Goal: Information Seeking & Learning: Learn about a topic

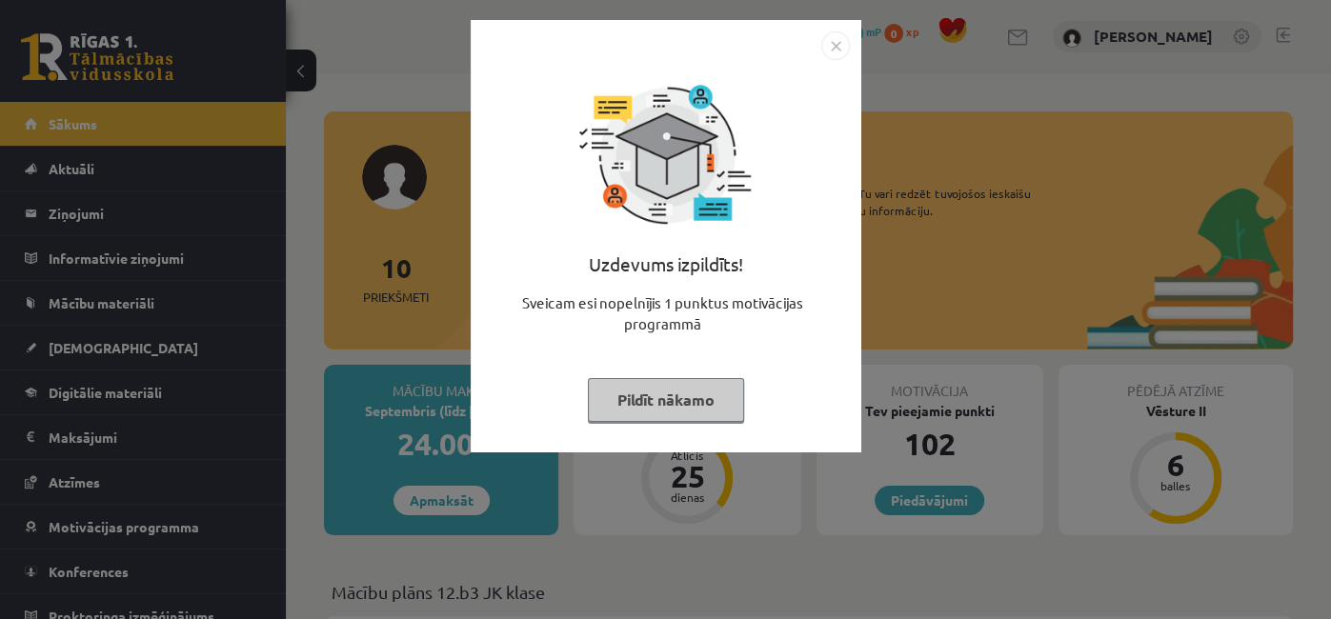
click at [661, 405] on button "Pildīt nākamo" at bounding box center [666, 400] width 156 height 44
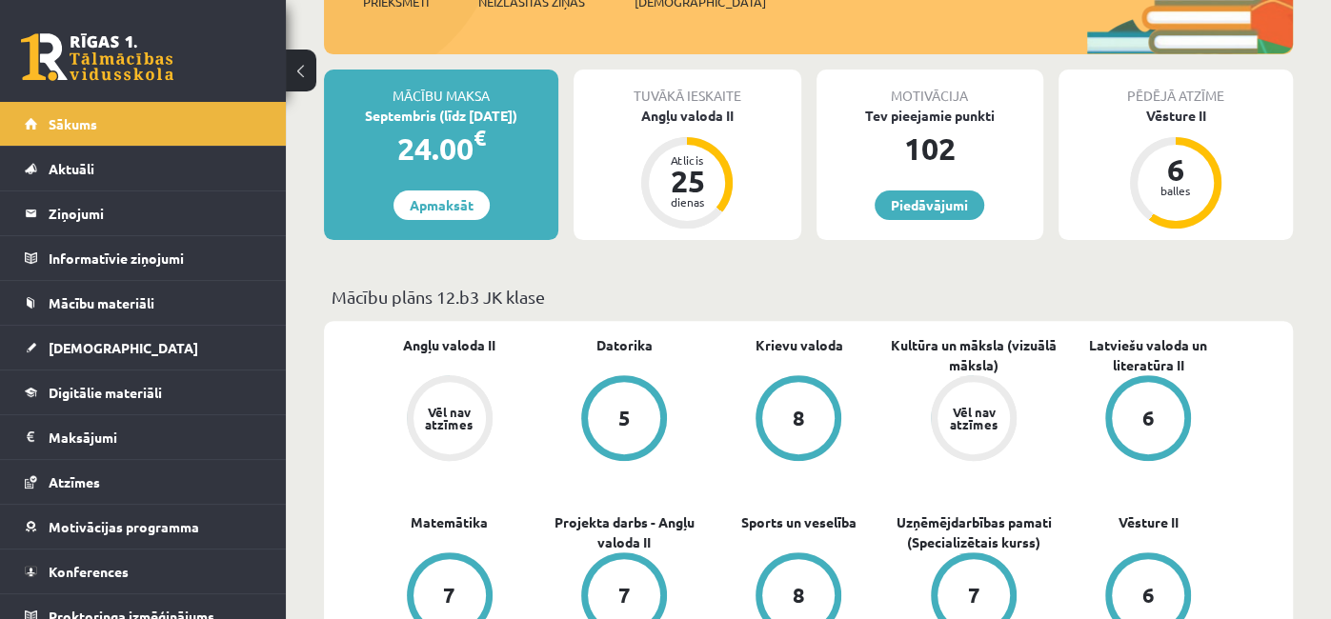
scroll to position [280, 0]
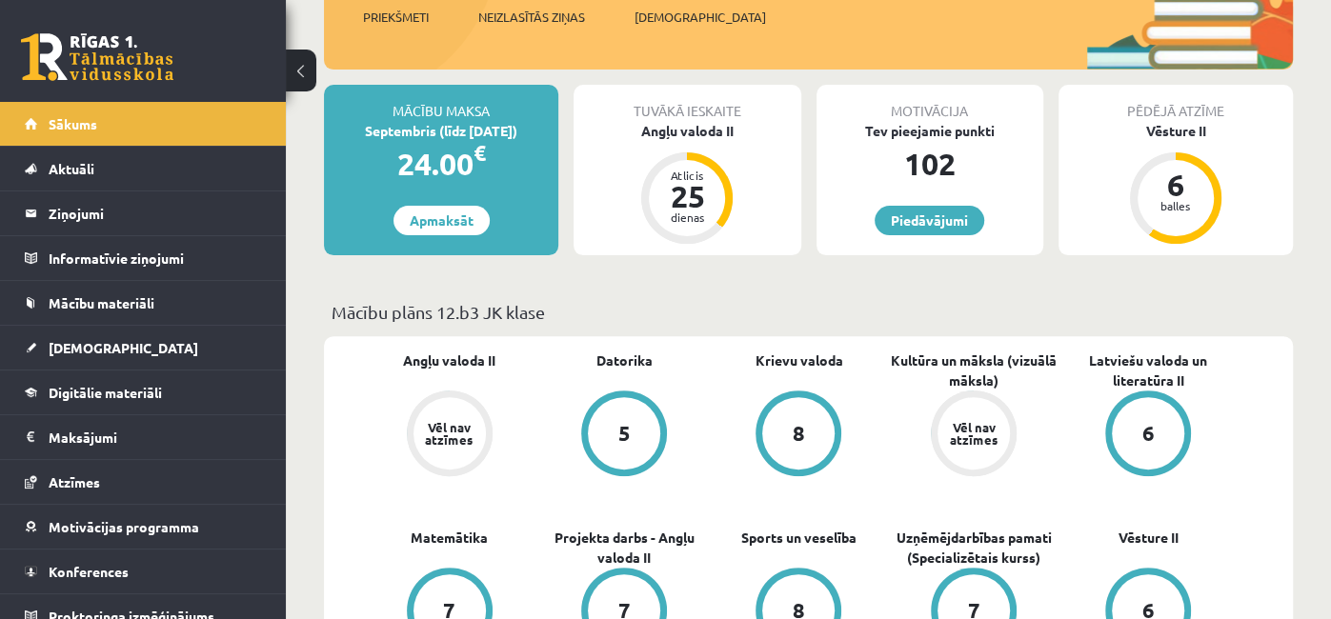
click at [821, 312] on p "Mācību plāns 12.b3 JK klase" at bounding box center [809, 312] width 954 height 26
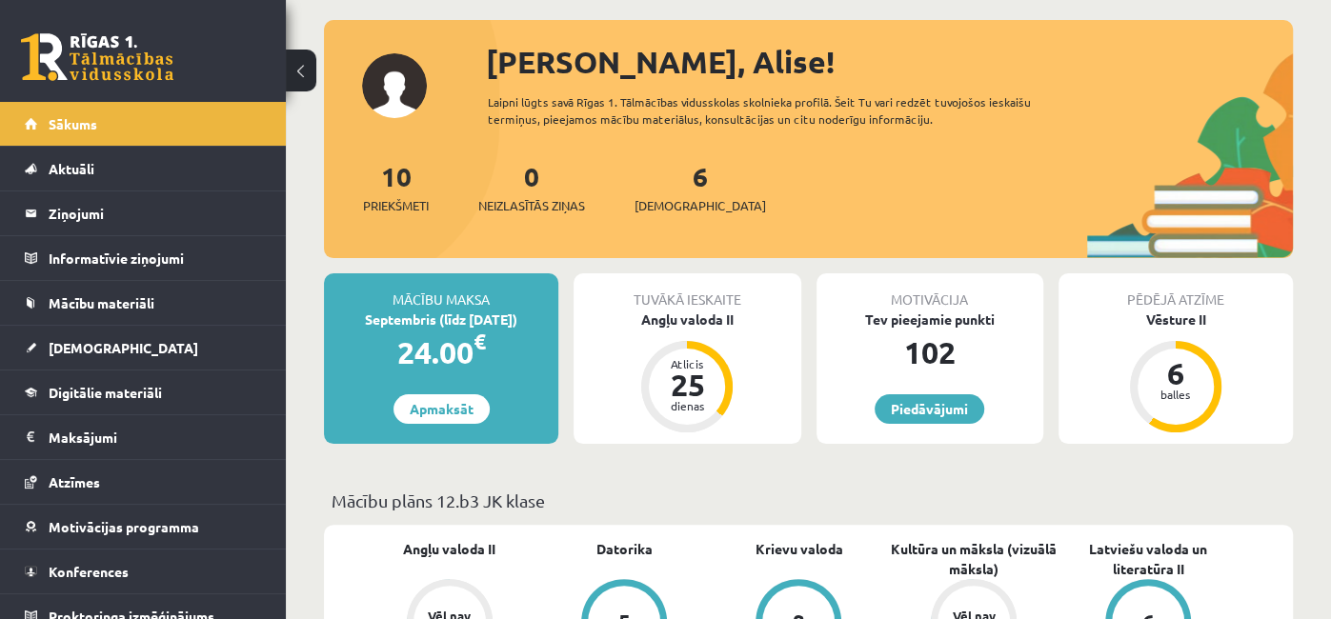
scroll to position [99, 0]
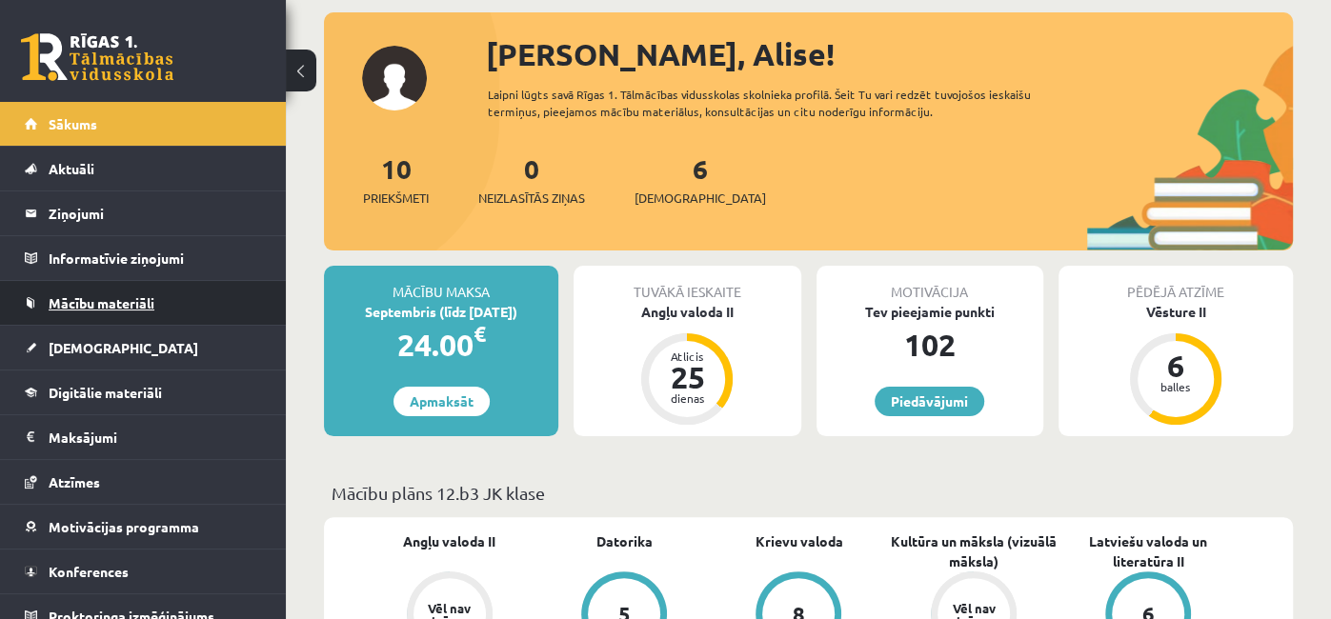
click at [138, 303] on span "Mācību materiāli" at bounding box center [102, 302] width 106 height 17
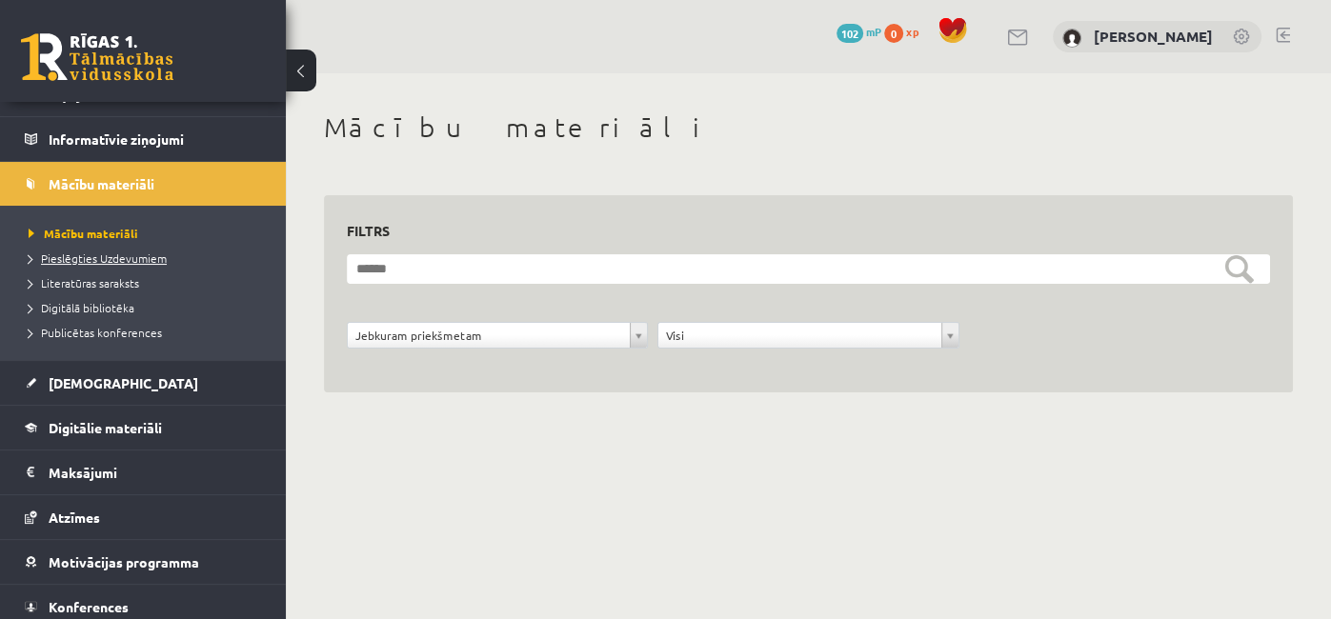
scroll to position [121, 0]
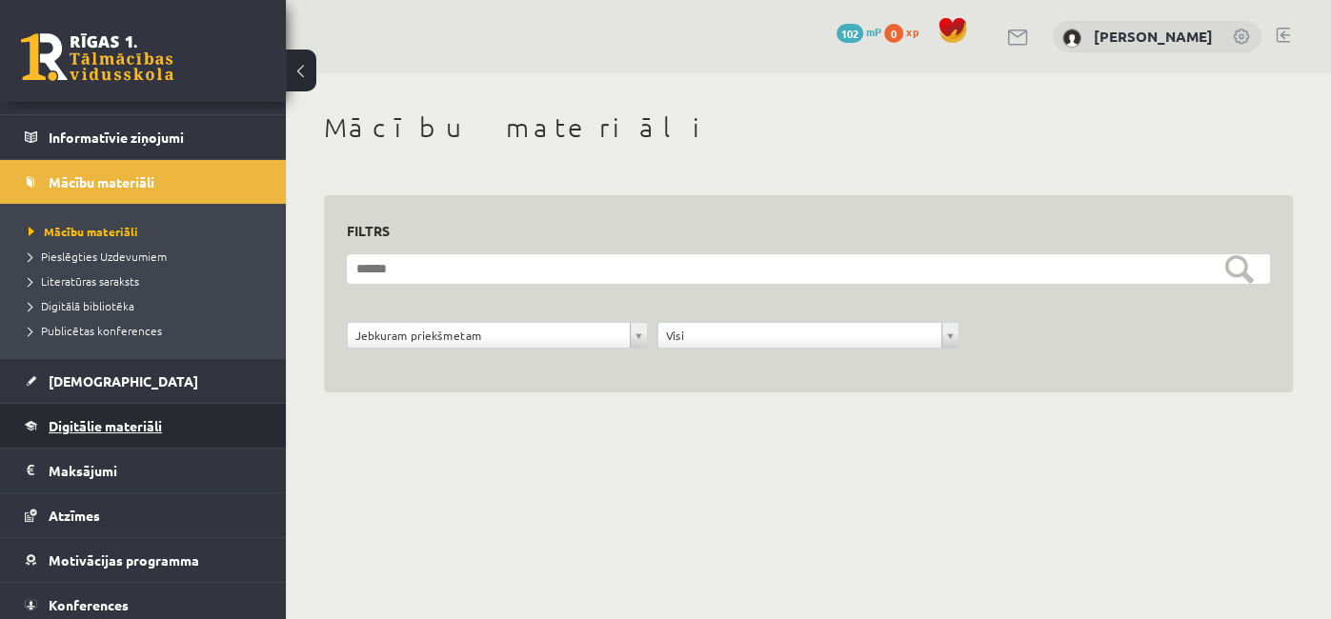
click at [137, 425] on span "Digitālie materiāli" at bounding box center [105, 425] width 113 height 17
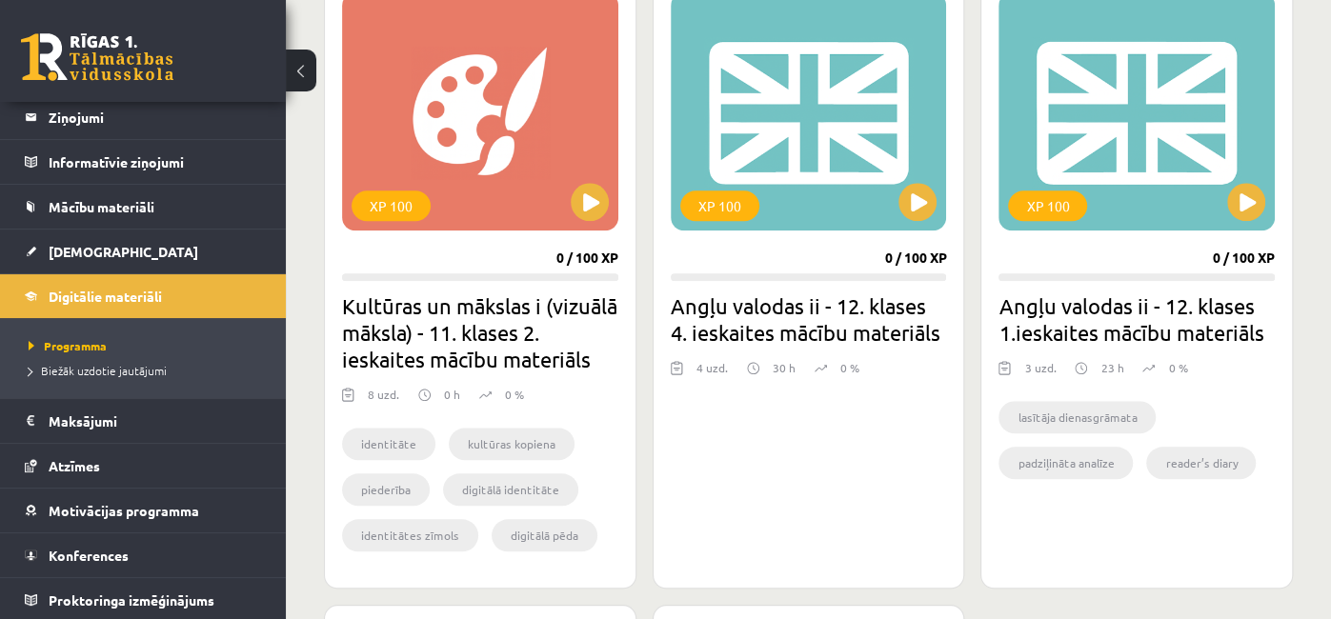
scroll to position [1195, 0]
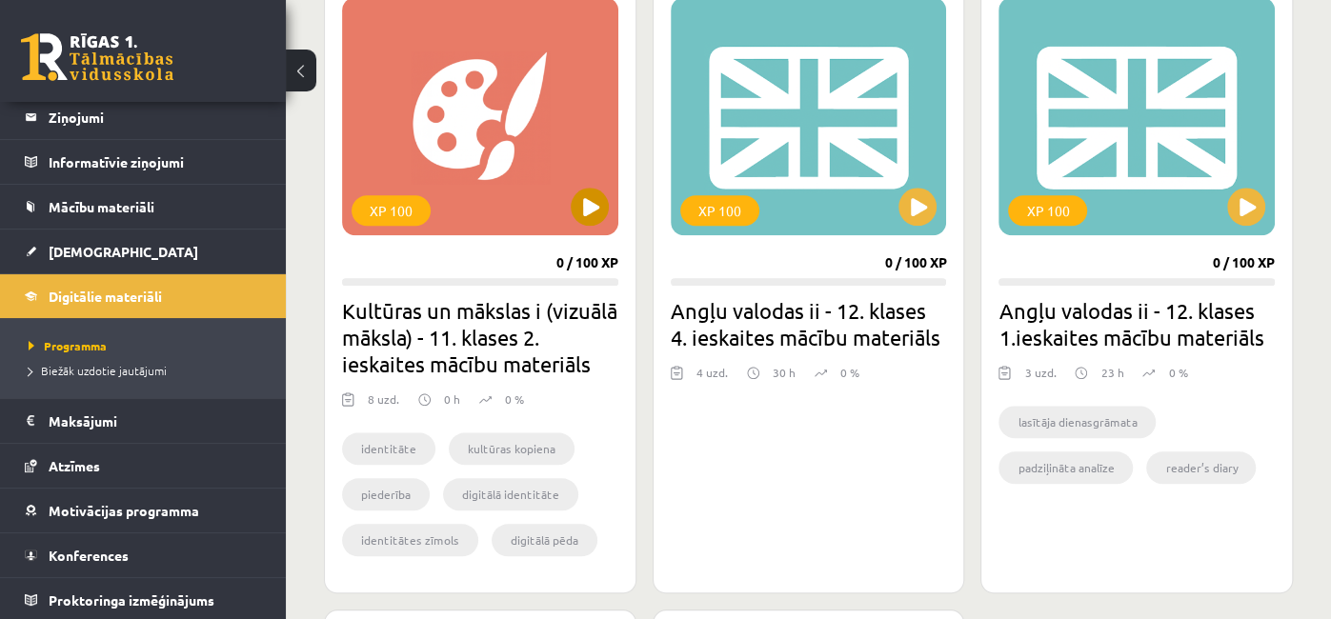
click at [606, 217] on div "XP 100" at bounding box center [480, 116] width 276 height 238
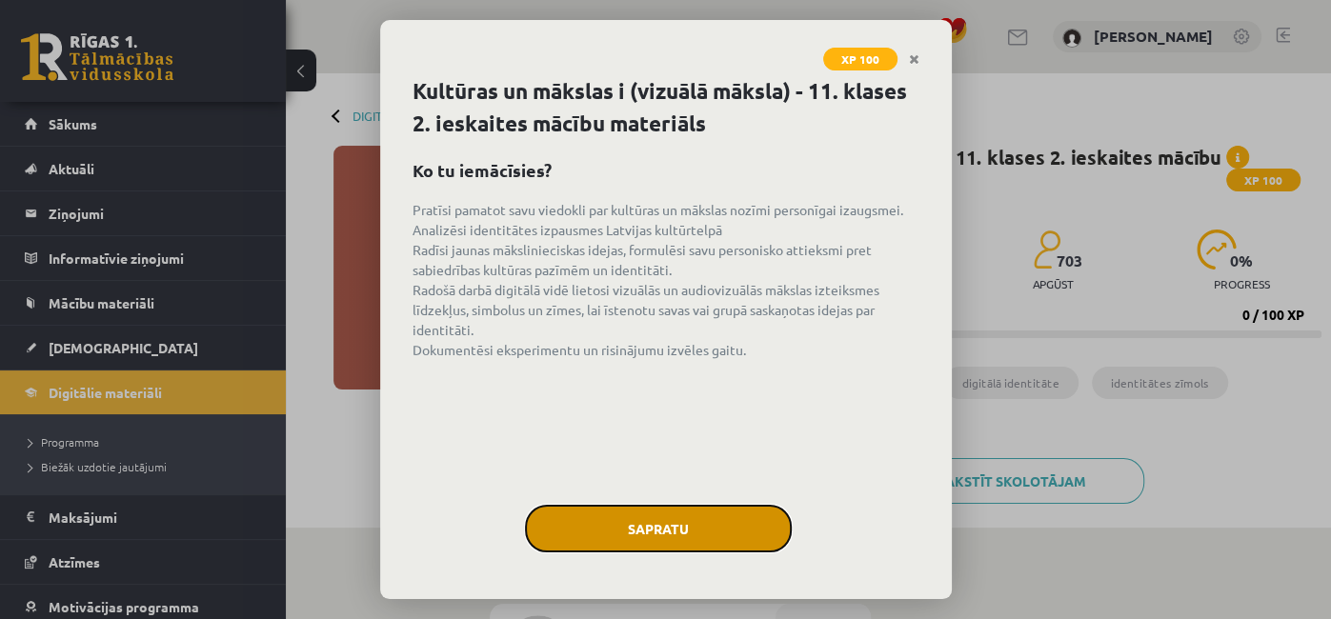
click at [633, 516] on button "Sapratu" at bounding box center [658, 529] width 267 height 48
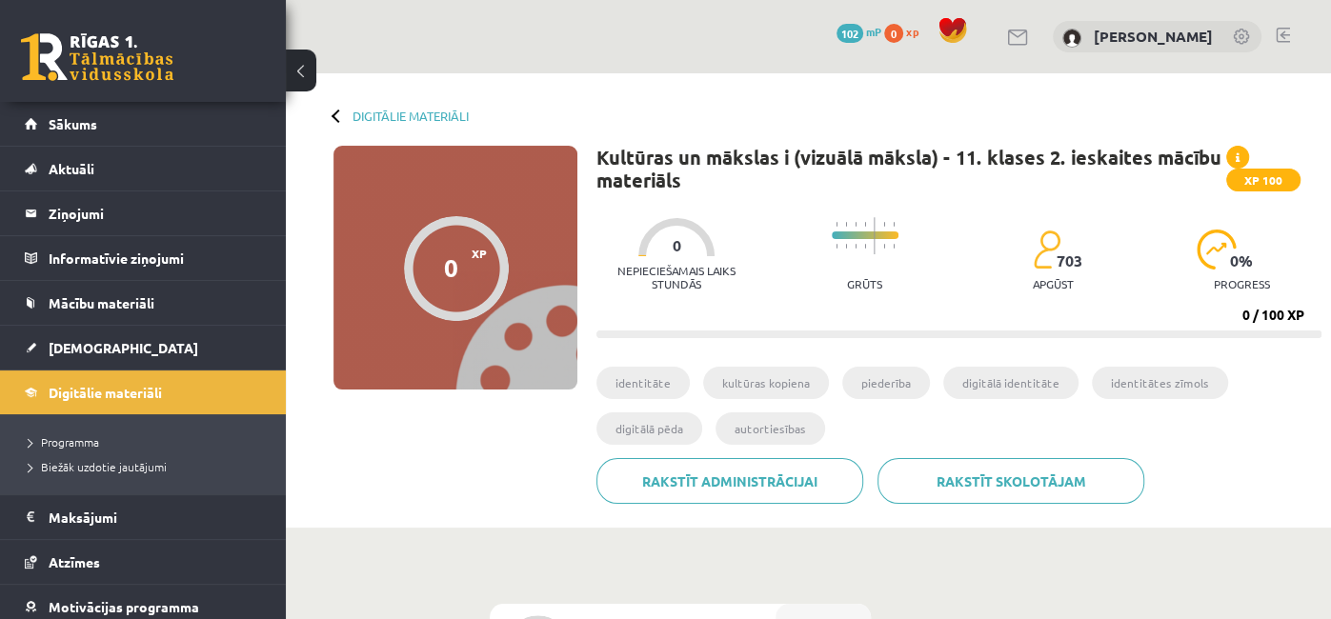
click at [1181, 209] on div "Nepieciešamais laiks stundās 0 Grūts 703 apgūst 0 % progress" at bounding box center [958, 255] width 725 height 94
click at [685, 248] on div at bounding box center [676, 237] width 76 height 38
click at [1235, 164] on span at bounding box center [1237, 157] width 23 height 23
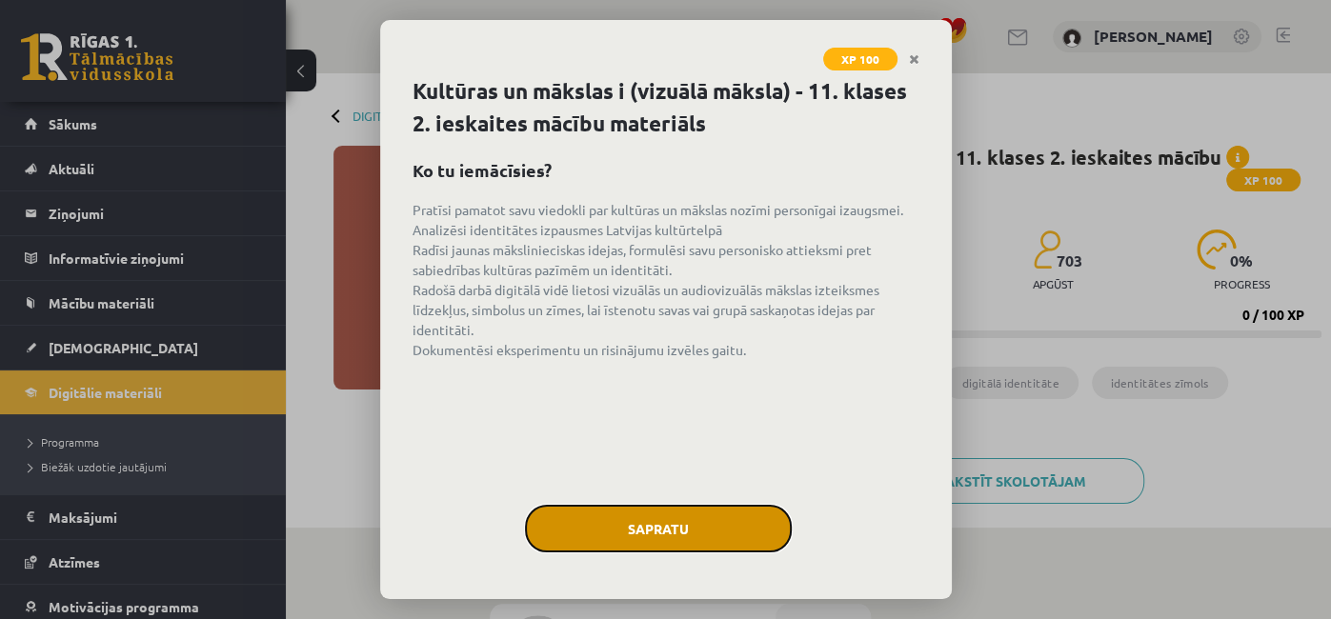
click at [659, 506] on button "Sapratu" at bounding box center [658, 529] width 267 height 48
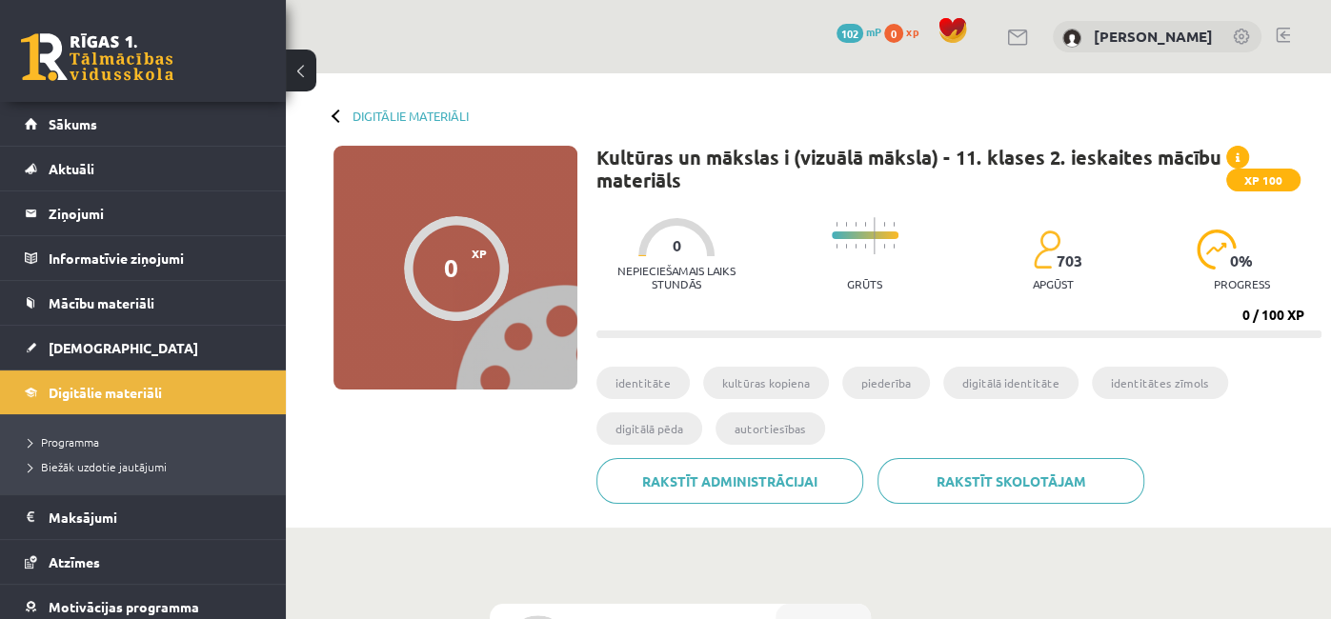
click at [644, 352] on div "Kultūras un mākslas i (vizuālā māksla) - 11. klases 2. ieskaites mācību materiā…" at bounding box center [958, 332] width 725 height 373
click at [386, 113] on link "Digitālie materiāli" at bounding box center [411, 116] width 116 height 14
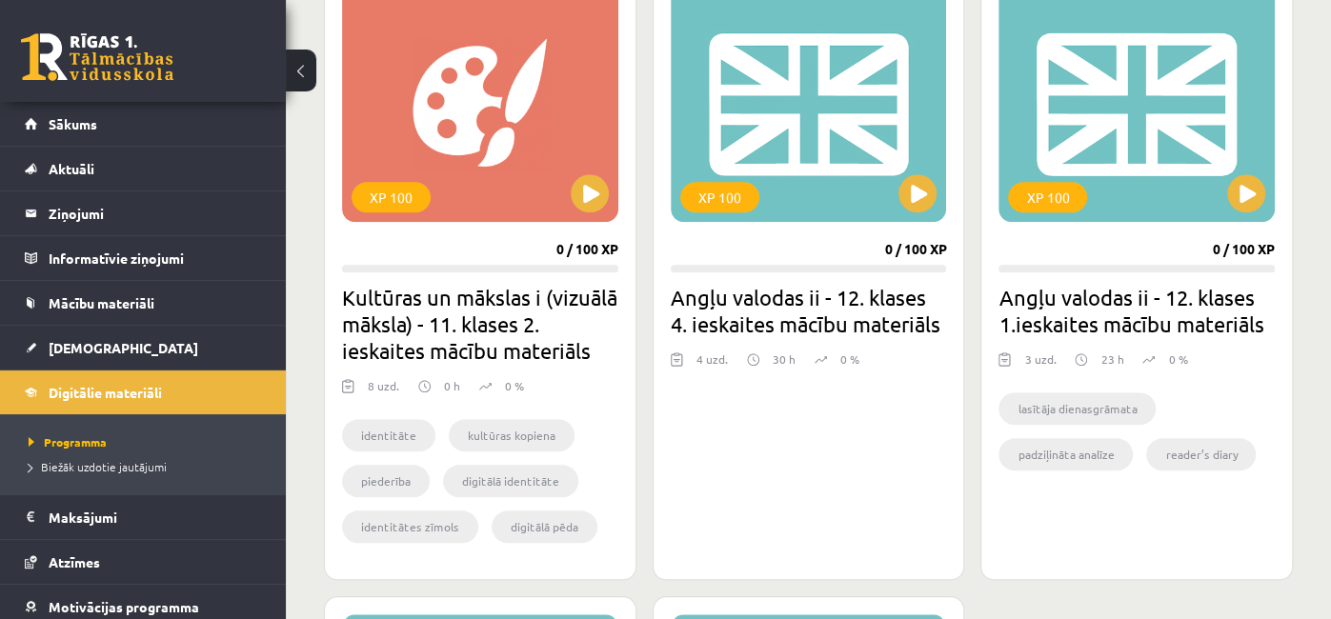
scroll to position [1204, 0]
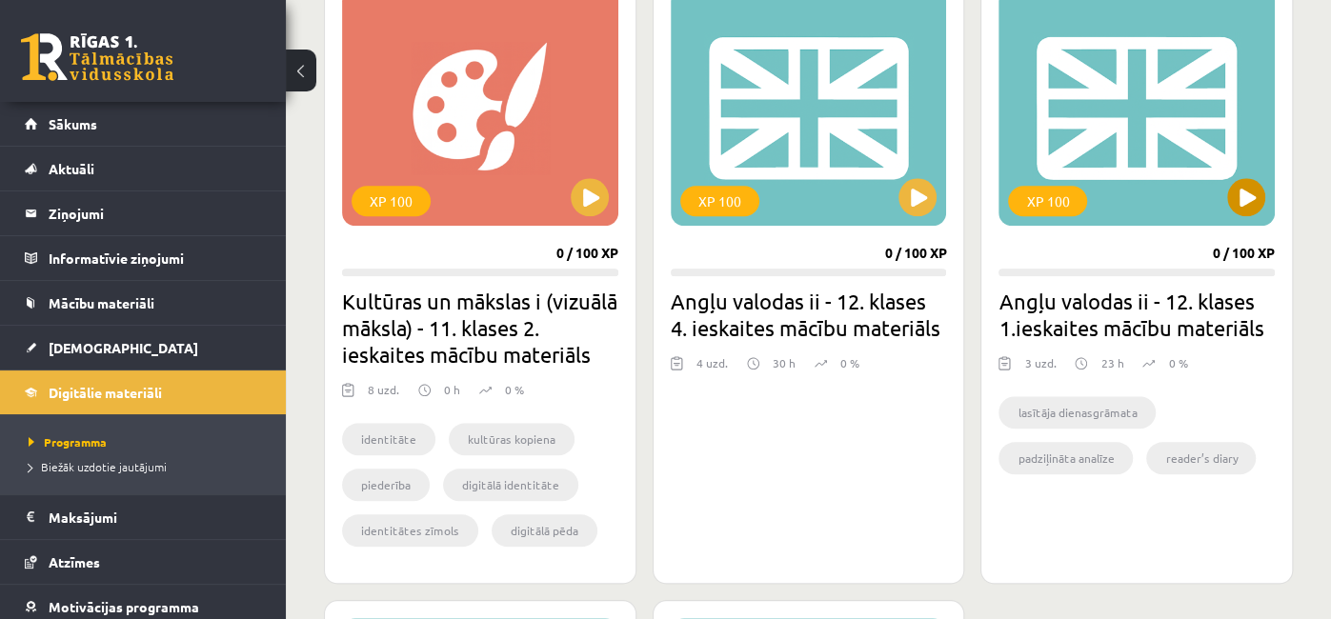
click at [1130, 172] on div "XP 100" at bounding box center [1137, 107] width 276 height 238
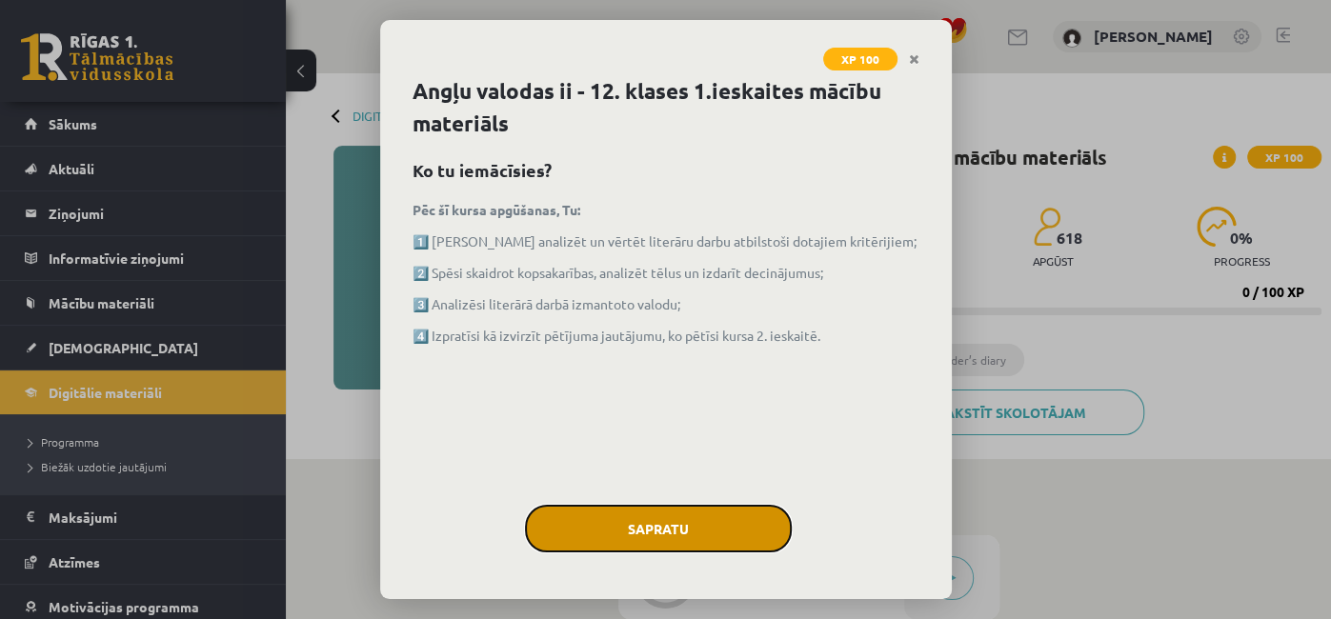
click at [701, 530] on button "Sapratu" at bounding box center [658, 529] width 267 height 48
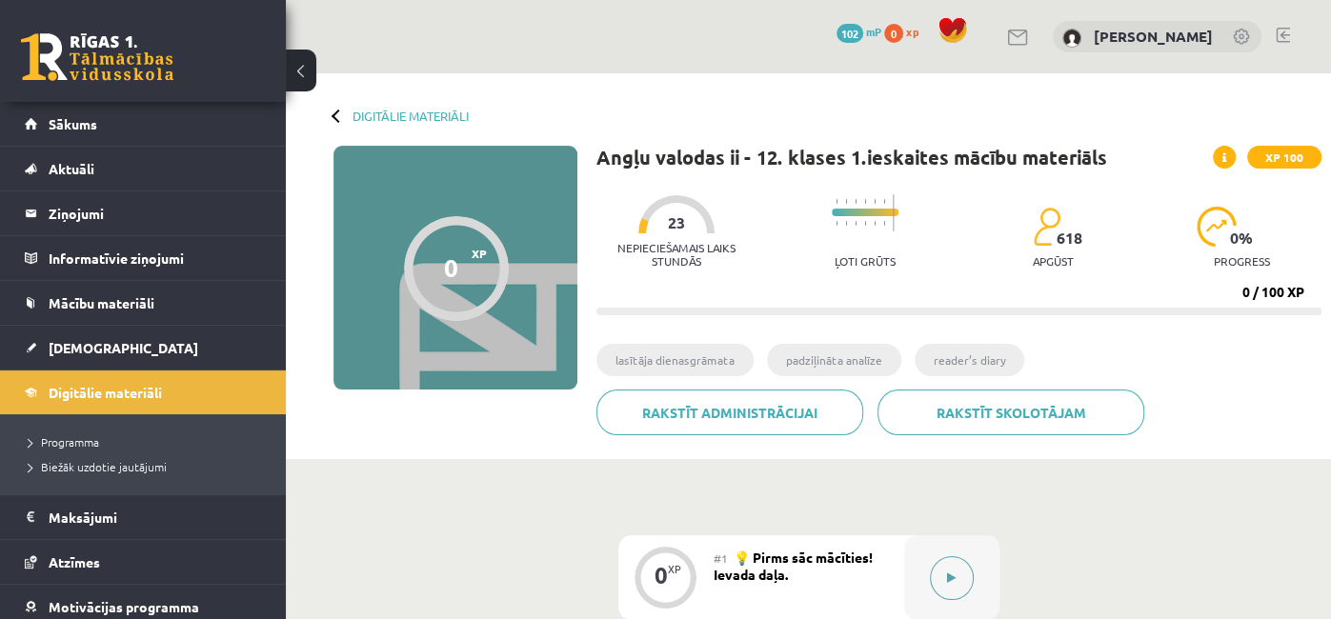
click at [940, 587] on button at bounding box center [952, 578] width 44 height 44
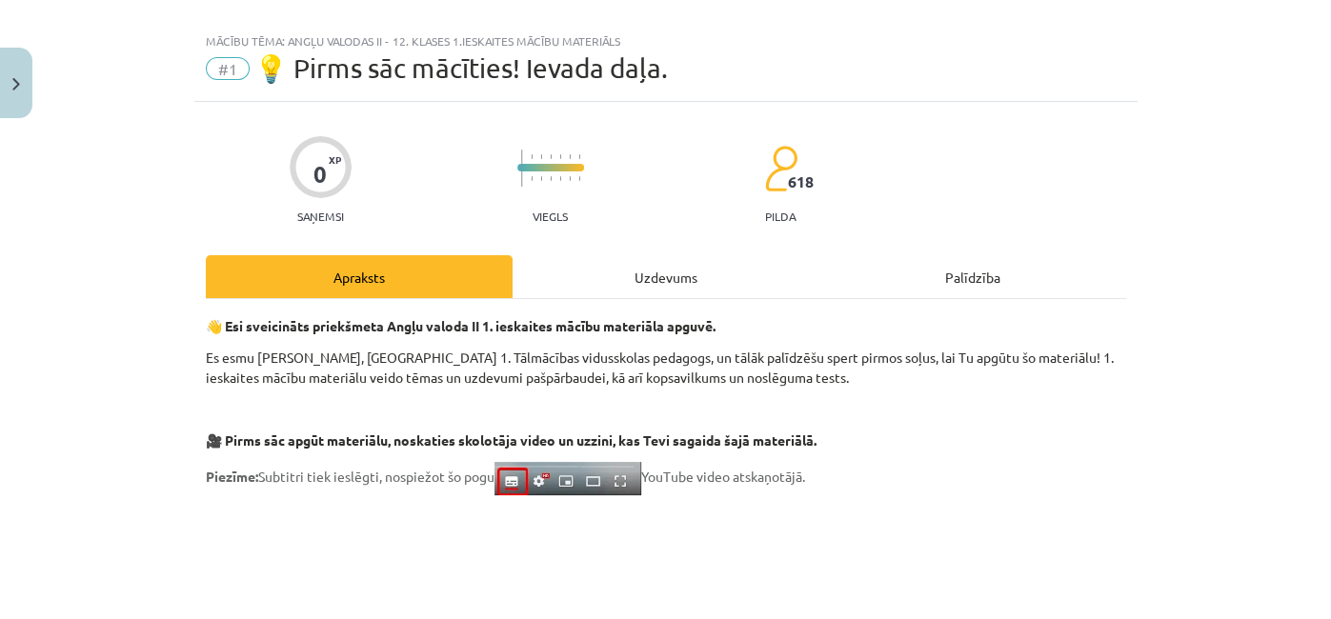
scroll to position [20, 0]
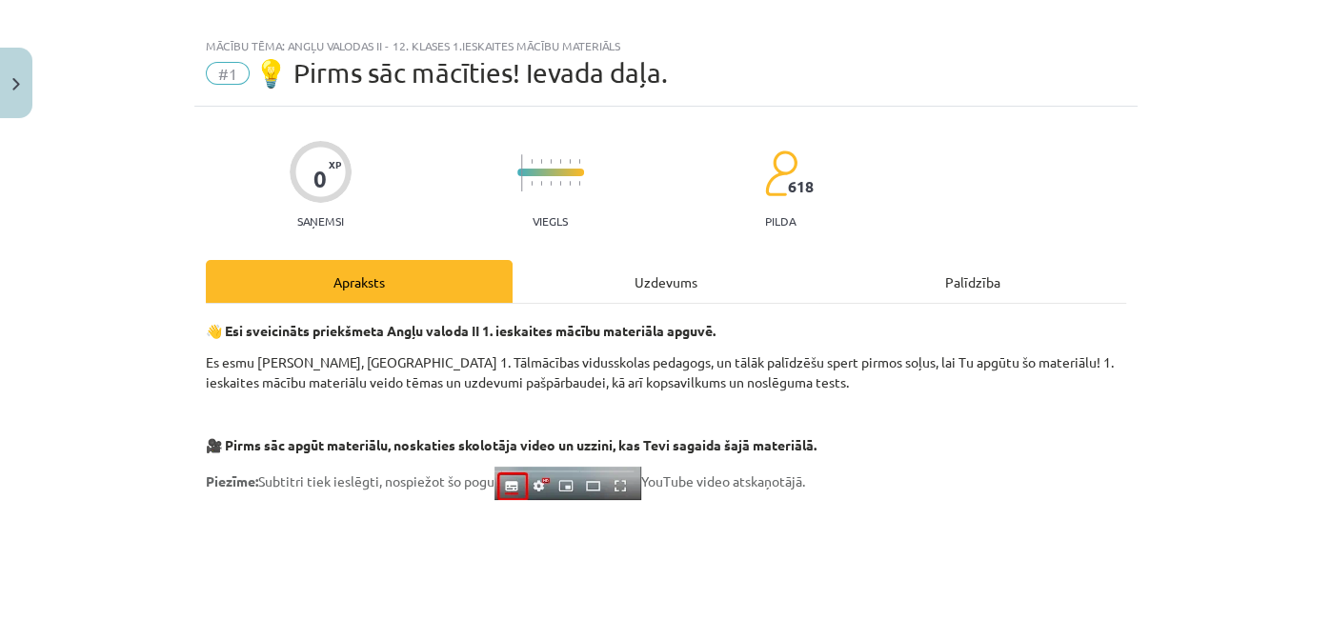
click at [673, 285] on div "Uzdevums" at bounding box center [666, 281] width 307 height 43
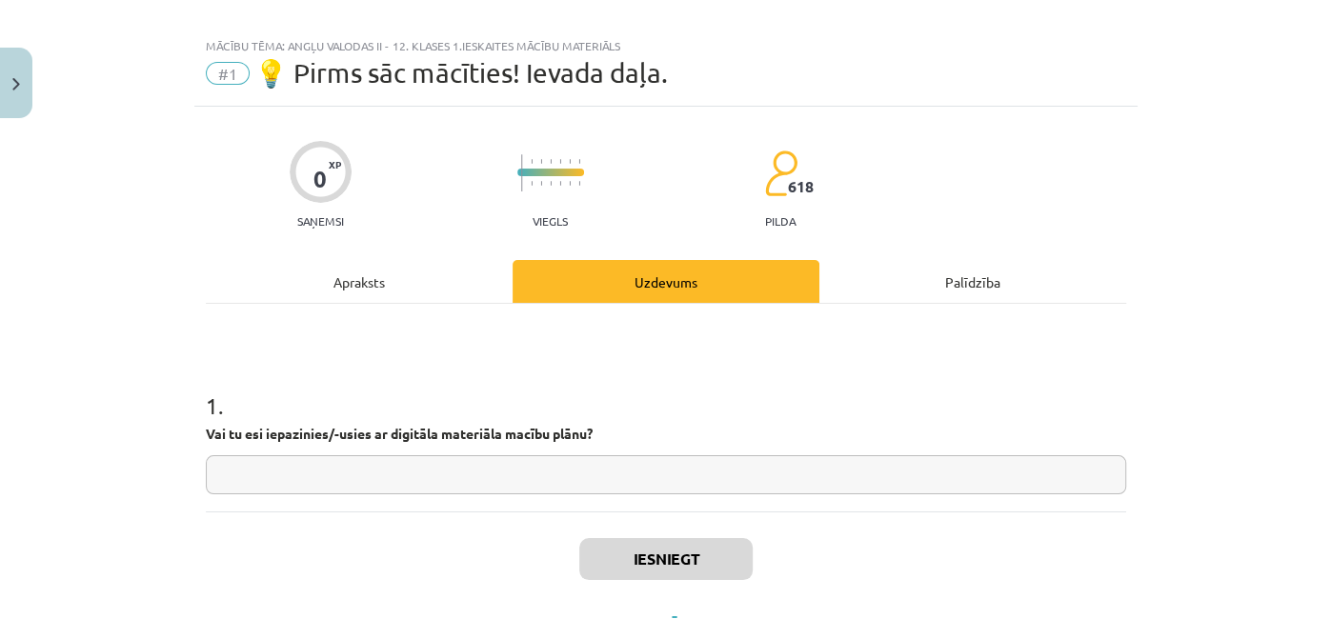
scroll to position [48, 0]
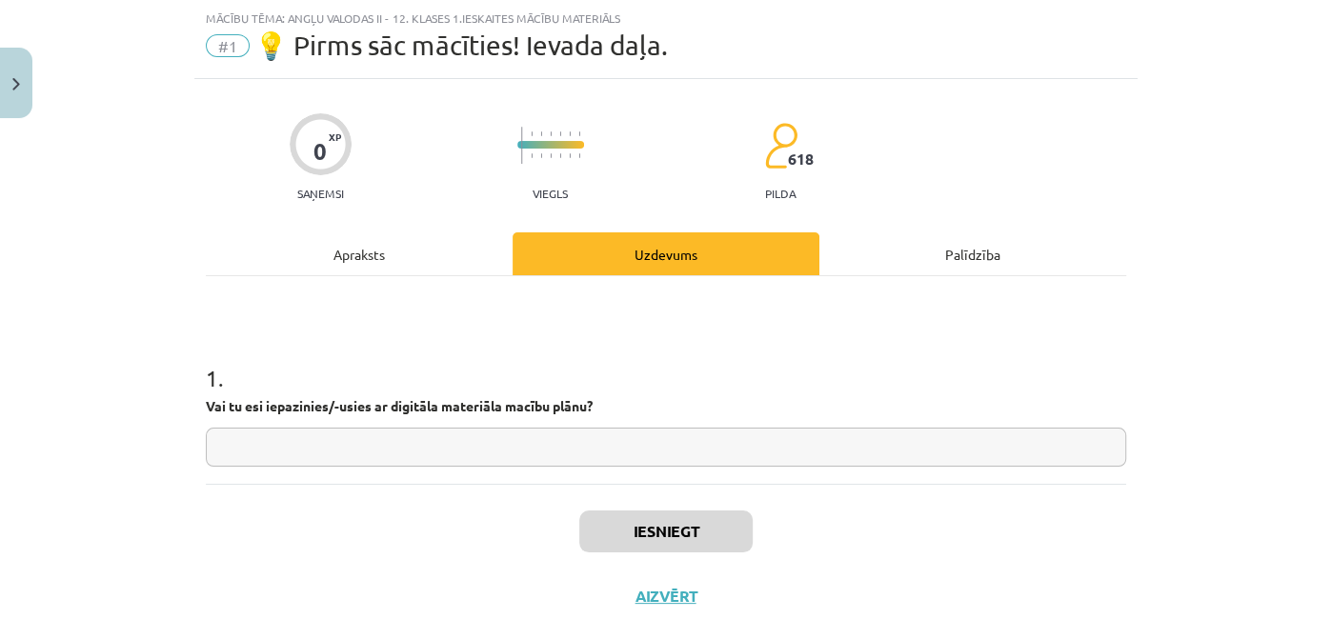
click at [427, 255] on div "Apraksts" at bounding box center [359, 253] width 307 height 43
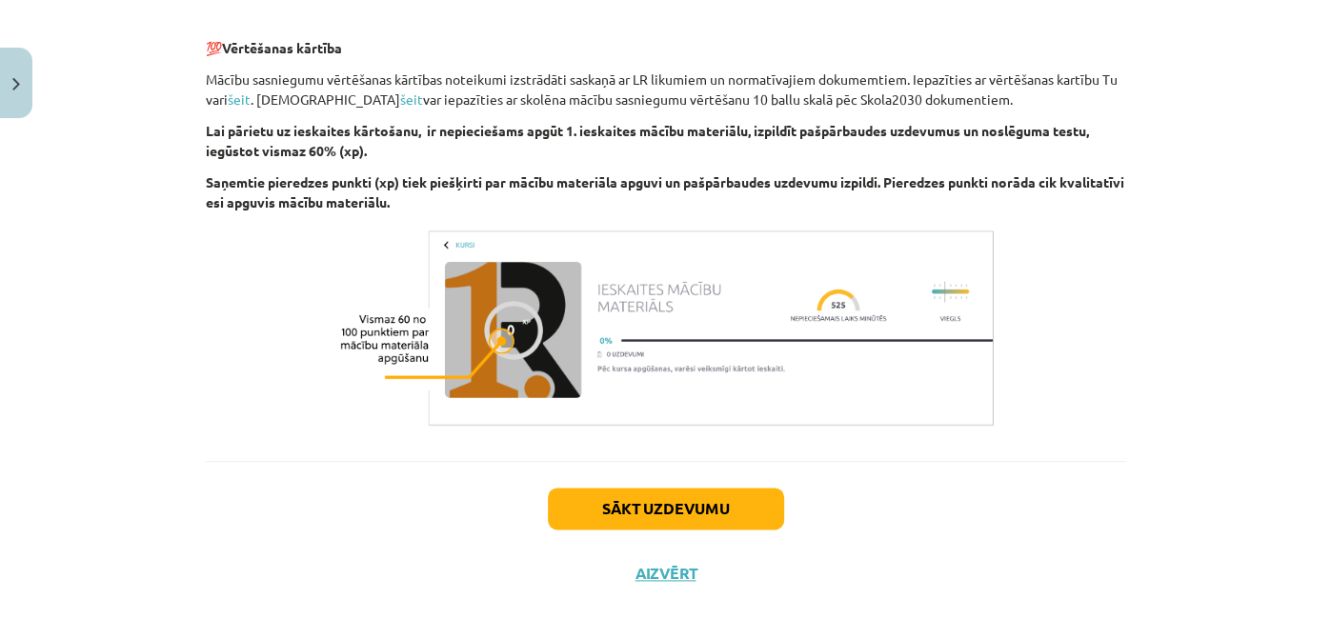
scroll to position [1354, 0]
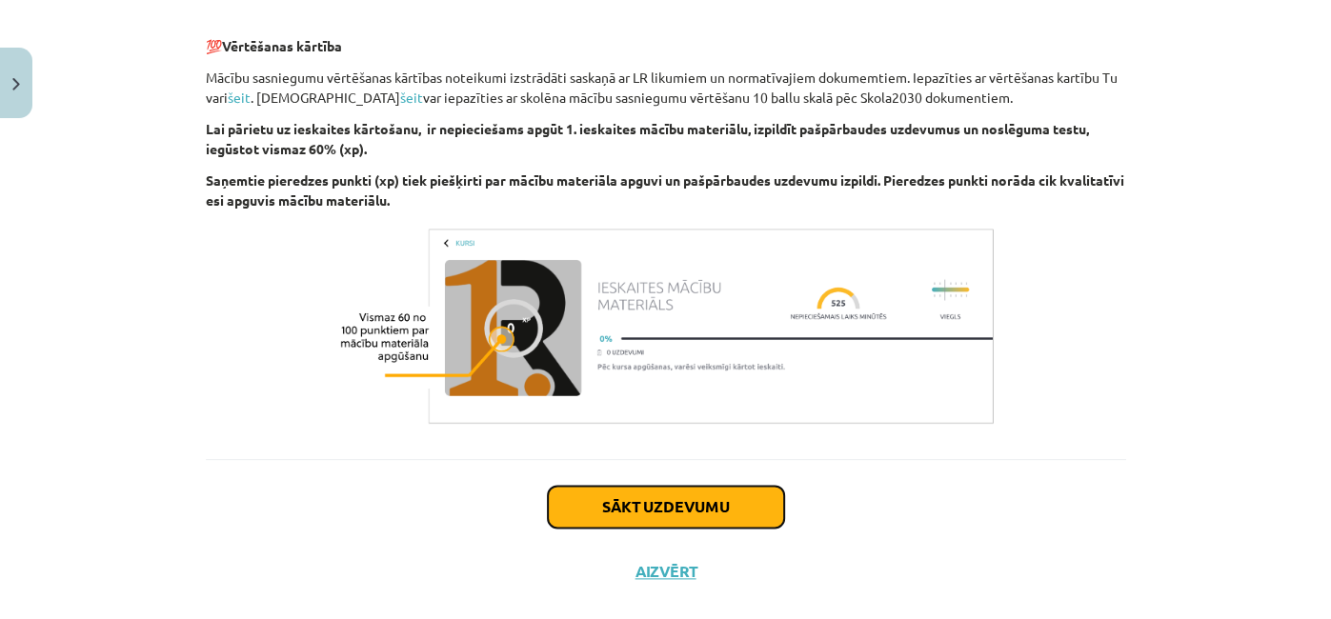
click at [695, 507] on button "Sākt uzdevumu" at bounding box center [666, 507] width 236 height 42
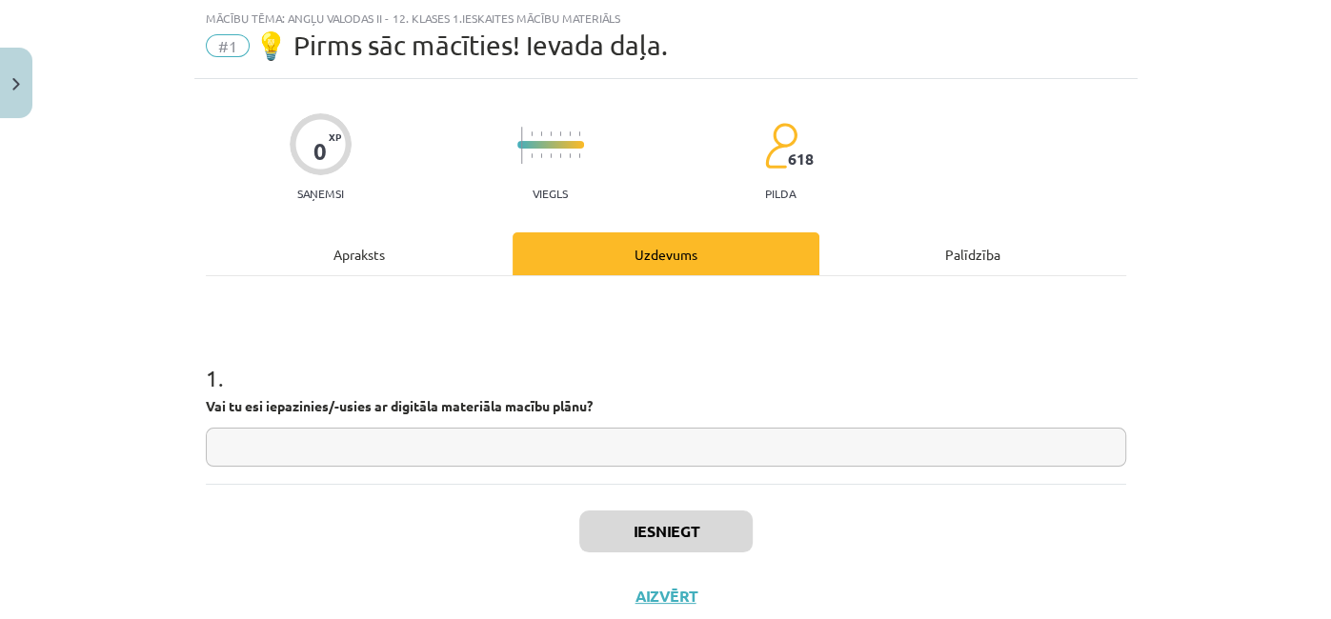
scroll to position [104, 0]
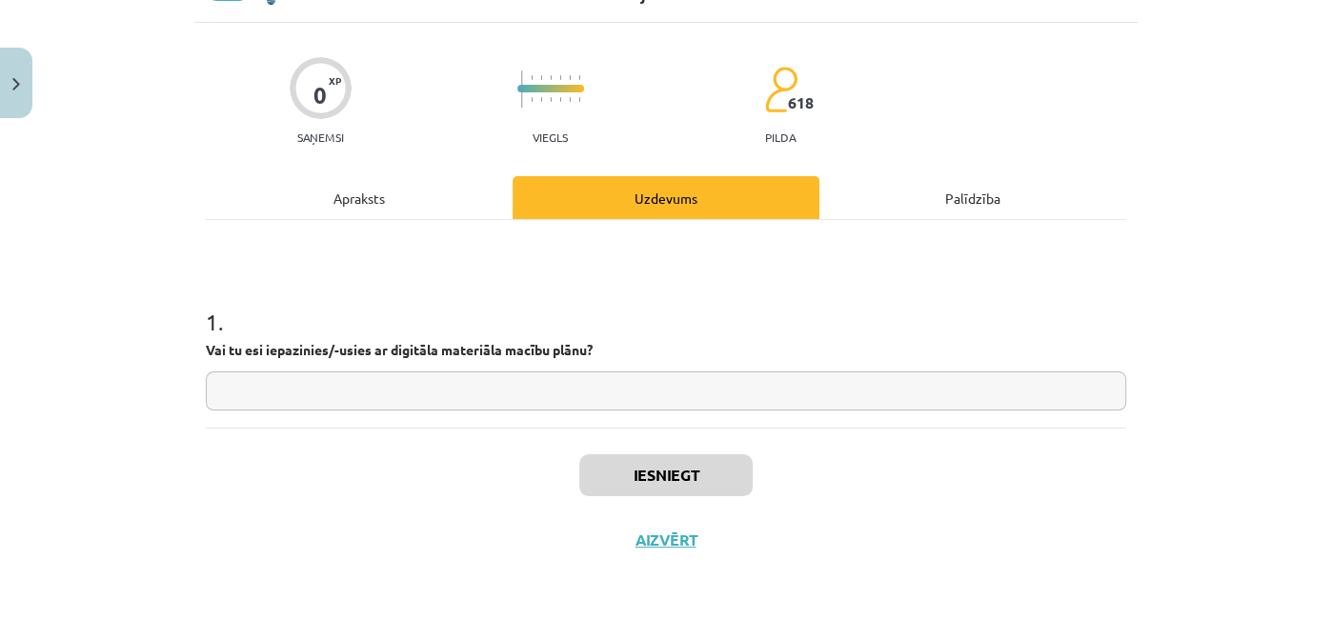
click at [563, 394] on input "text" at bounding box center [666, 391] width 920 height 39
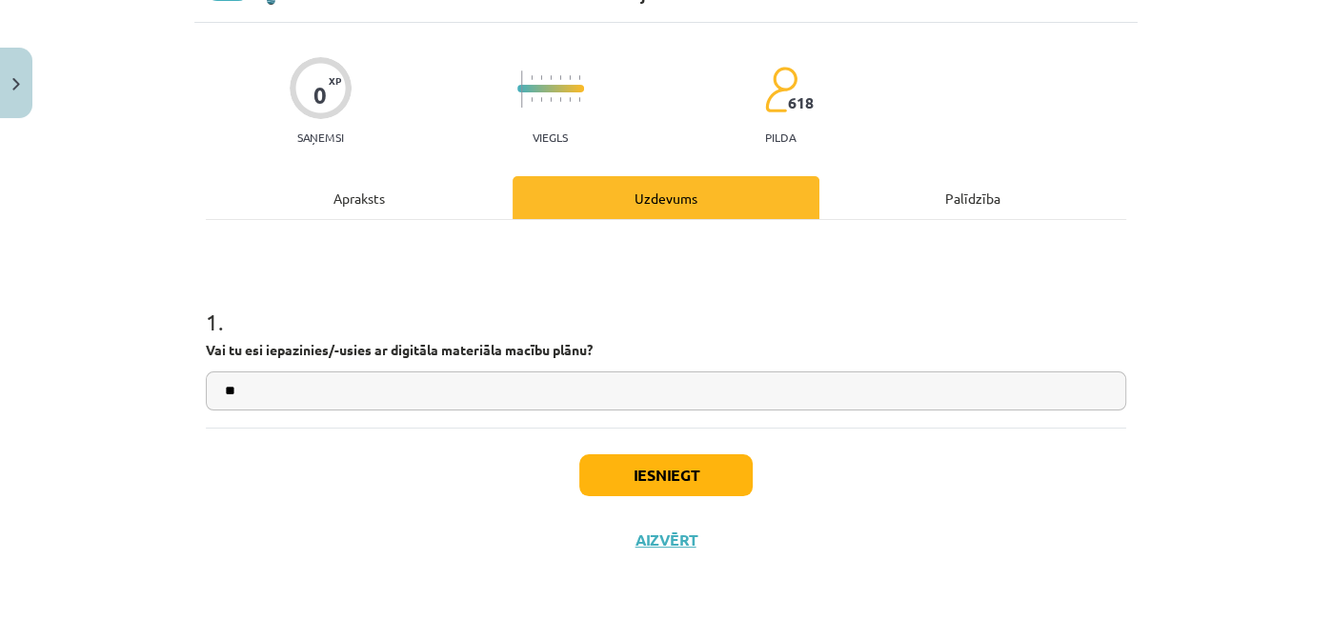
type input "*"
type input "**"
click at [668, 492] on button "Iesniegt" at bounding box center [665, 476] width 173 height 42
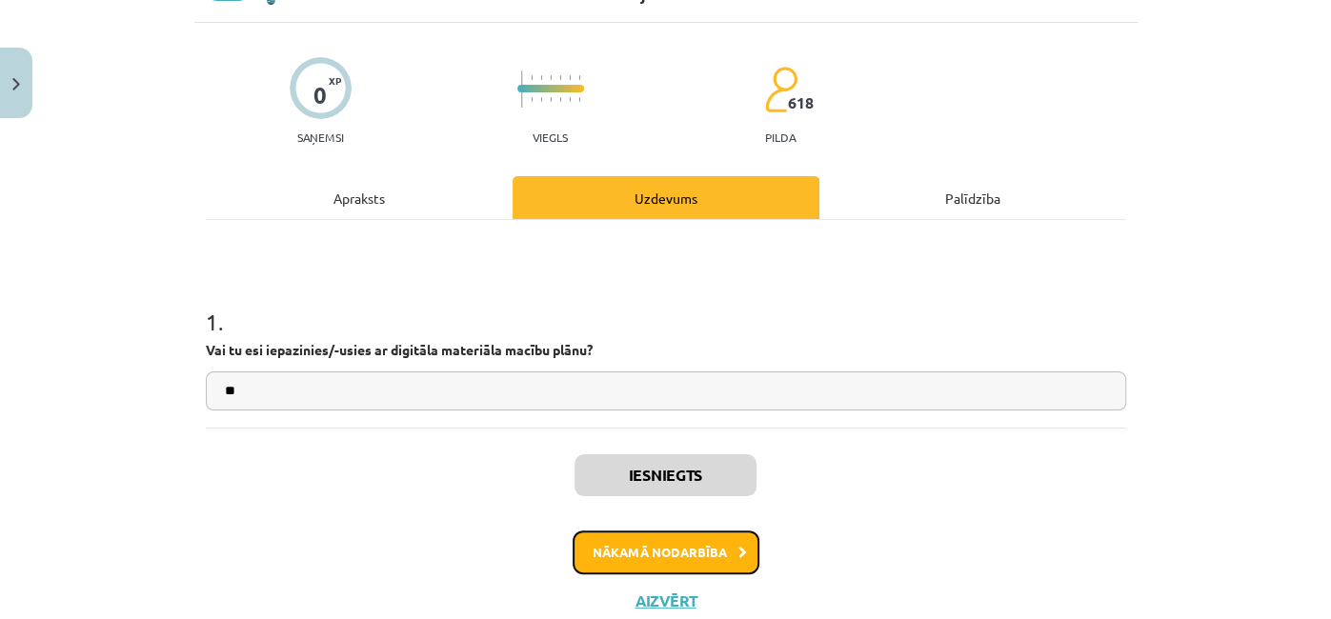
click at [656, 546] on button "Nākamā nodarbība" at bounding box center [666, 553] width 187 height 44
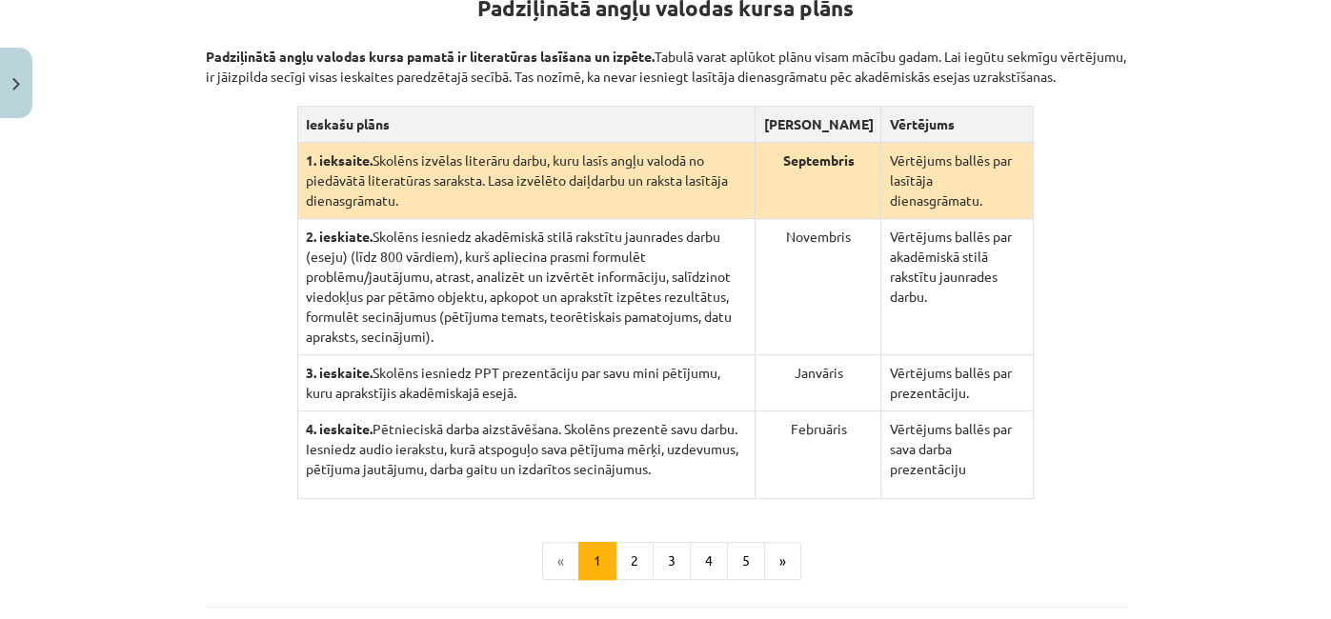
scroll to position [432, 0]
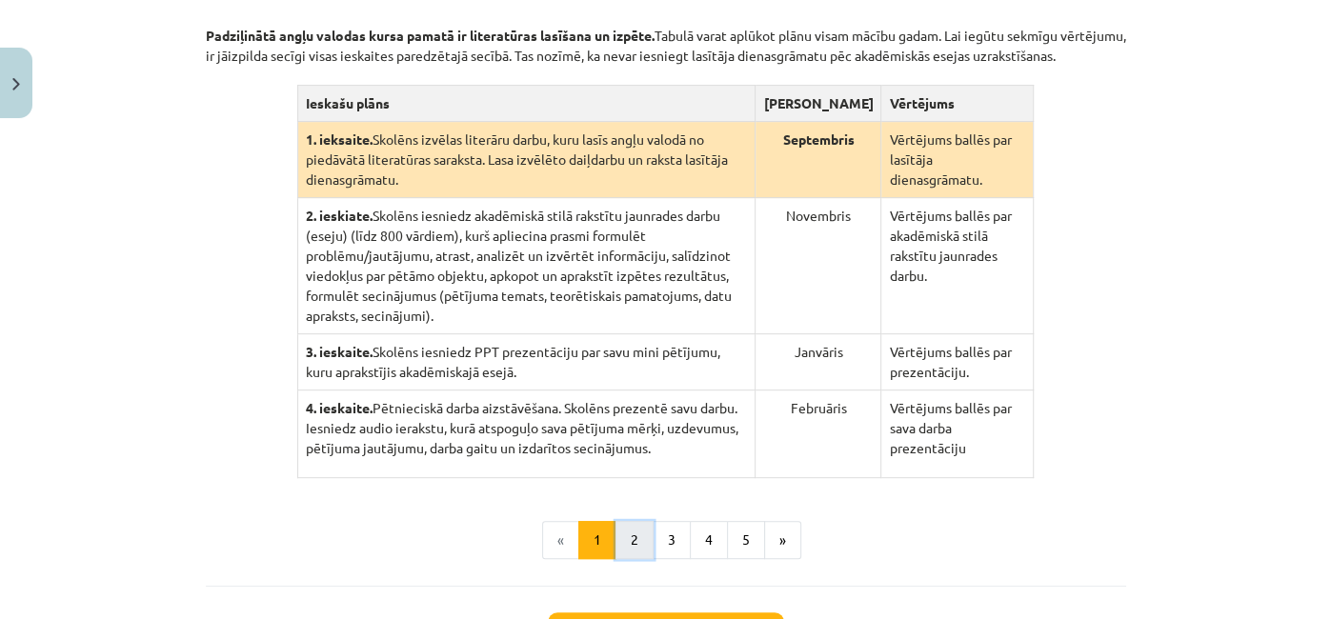
click at [627, 521] on button "2" at bounding box center [635, 540] width 38 height 38
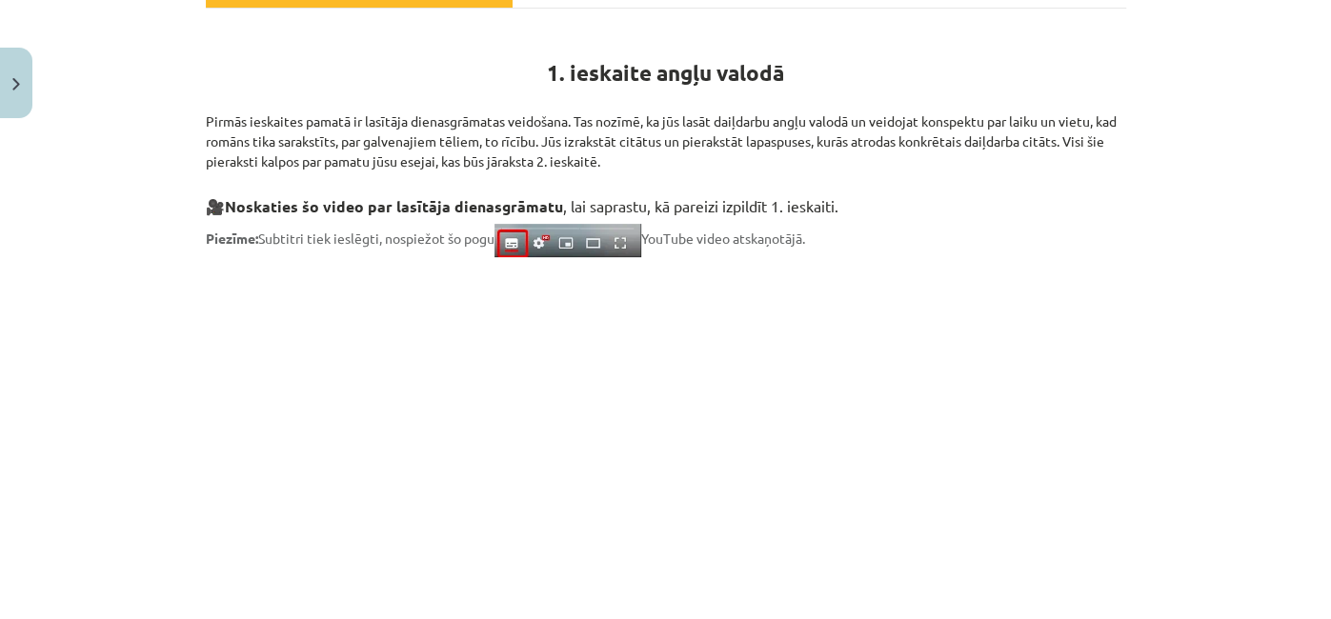
scroll to position [345, 0]
